Goal: Obtain resource: Obtain resource

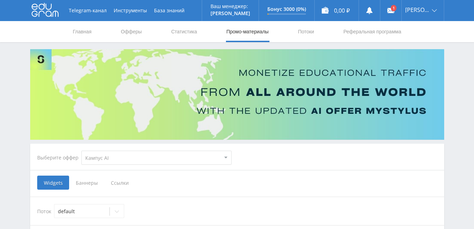
select select "340"
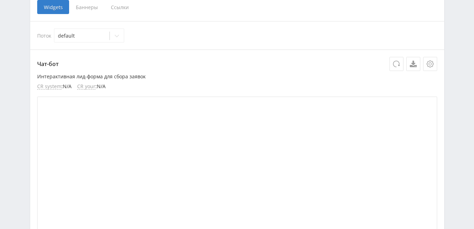
scroll to position [140, 0]
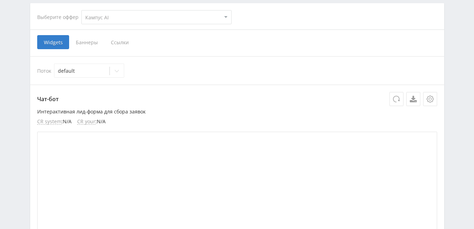
click at [117, 44] on span "Ссылки" at bounding box center [119, 42] width 31 height 14
click at [0, 0] on input "Ссылки" at bounding box center [0, 0] width 0 height 0
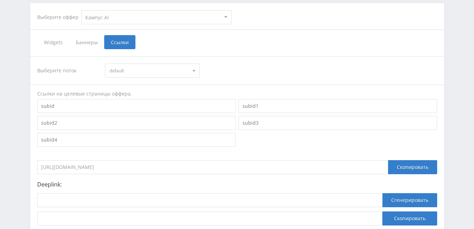
click at [192, 72] on div at bounding box center [194, 70] width 11 height 13
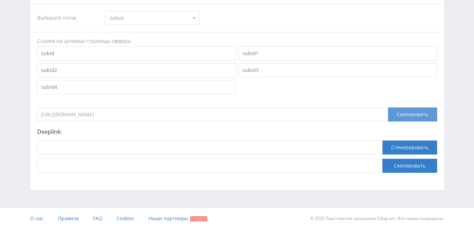
click at [416, 112] on div "Скопировать" at bounding box center [412, 114] width 49 height 14
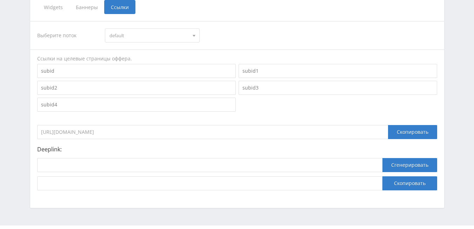
scroll to position [105, 0]
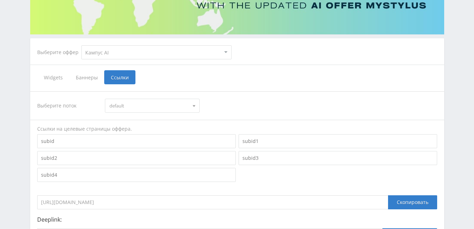
click at [52, 78] on span "Widgets" at bounding box center [53, 77] width 32 height 14
click at [0, 0] on input "Widgets" at bounding box center [0, 0] width 0 height 0
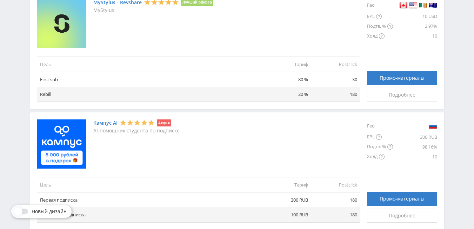
scroll to position [246, 0]
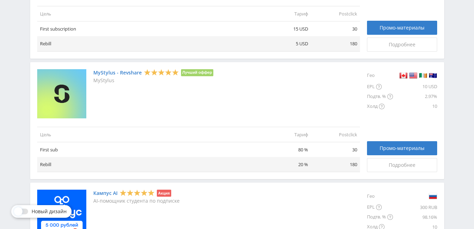
click at [124, 71] on link "MyStylus - Revshare" at bounding box center [117, 73] width 48 height 6
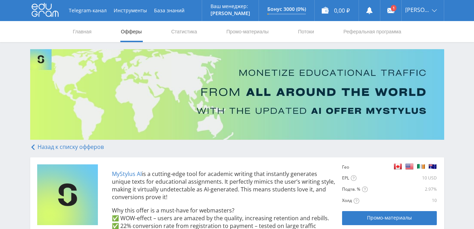
scroll to position [140, 0]
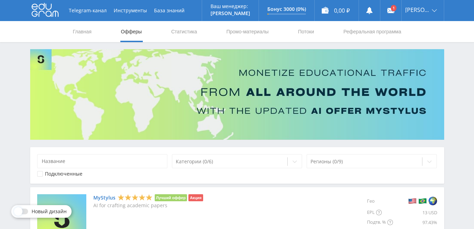
scroll to position [140, 0]
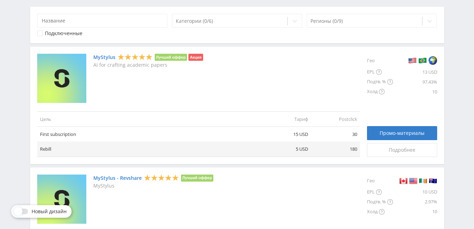
click at [109, 57] on link "MyStylus" at bounding box center [104, 57] width 22 height 6
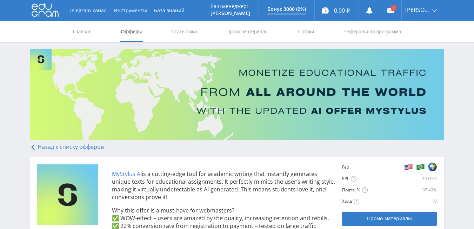
scroll to position [105, 0]
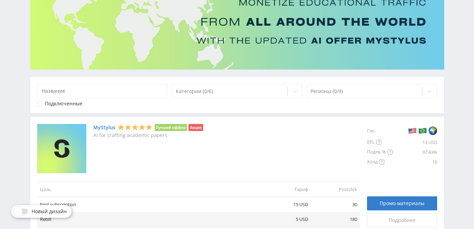
scroll to position [105, 0]
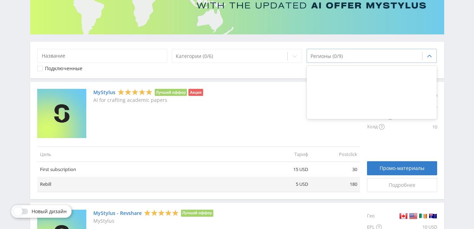
click at [343, 56] on div at bounding box center [365, 56] width 109 height 7
click at [424, 55] on div at bounding box center [430, 56] width 14 height 14
click at [428, 58] on icon at bounding box center [430, 56] width 6 height 6
click at [316, 116] on div at bounding box center [372, 115] width 131 height 6
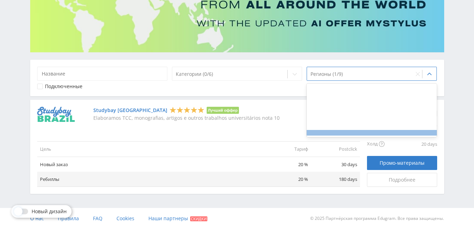
click at [376, 134] on div at bounding box center [372, 133] width 131 height 6
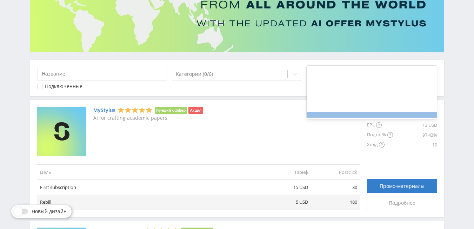
scroll to position [105, 0]
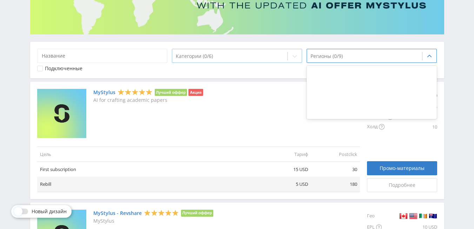
click at [293, 56] on icon at bounding box center [295, 56] width 6 height 6
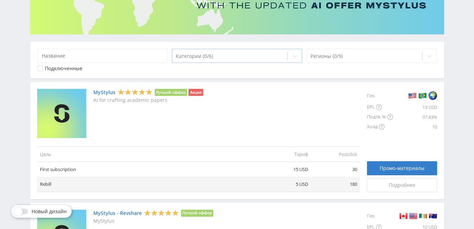
click at [293, 56] on icon at bounding box center [295, 56] width 6 height 6
click at [433, 58] on div at bounding box center [430, 56] width 14 height 14
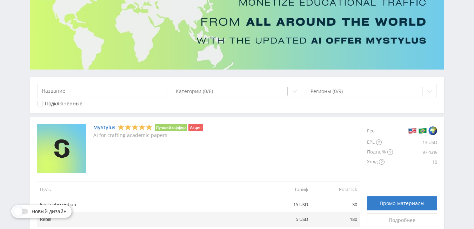
scroll to position [105, 0]
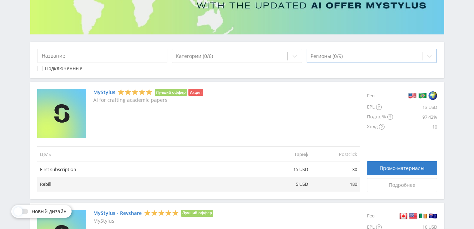
click at [431, 55] on icon at bounding box center [430, 56] width 6 height 6
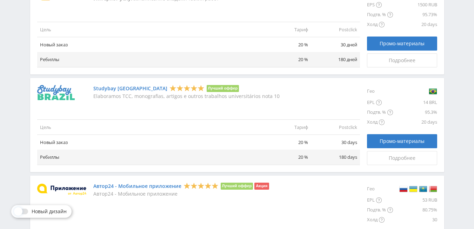
scroll to position [737, 0]
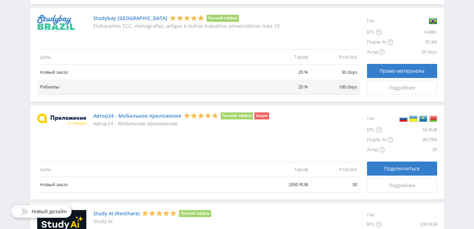
click at [61, 117] on img at bounding box center [61, 119] width 49 height 12
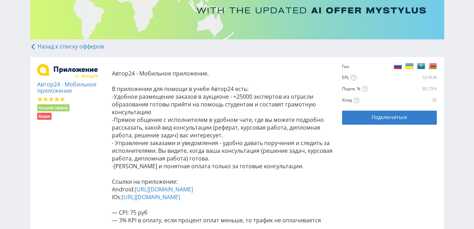
scroll to position [206, 0]
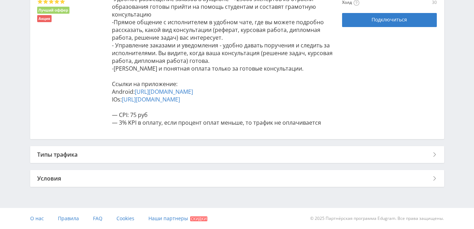
click at [222, 156] on div "Типы трафика" at bounding box center [237, 154] width 414 height 17
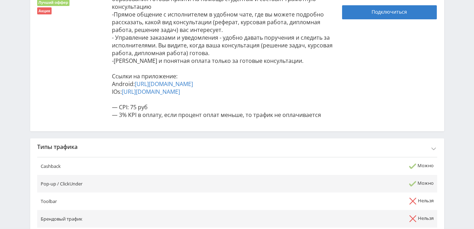
click at [432, 155] on div "Типы трафика" at bounding box center [237, 146] width 414 height 17
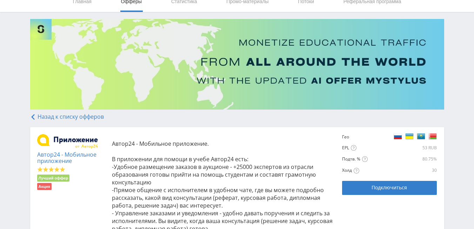
scroll to position [100, 0]
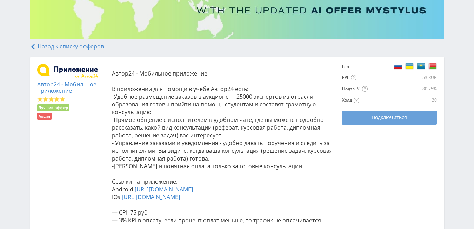
click at [368, 116] on div "Подключиться" at bounding box center [389, 117] width 77 height 6
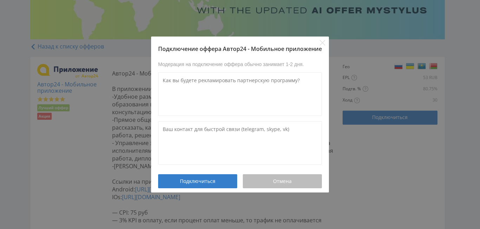
click at [284, 181] on span "Отмена" at bounding box center [282, 181] width 19 height 6
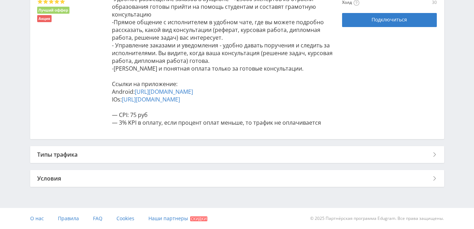
scroll to position [65, 0]
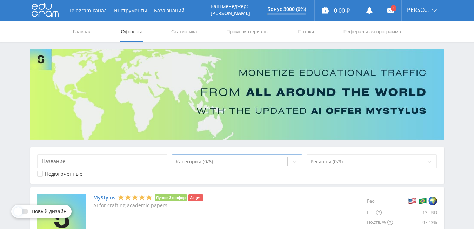
click at [241, 162] on div at bounding box center [230, 161] width 109 height 7
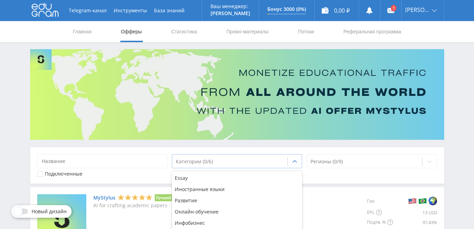
click at [241, 162] on div at bounding box center [230, 161] width 109 height 7
